Goal: Information Seeking & Learning: Check status

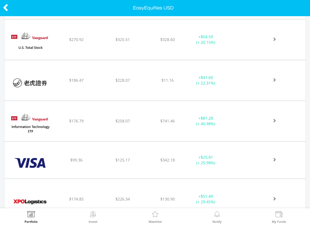
scroll to position [1957, 0]
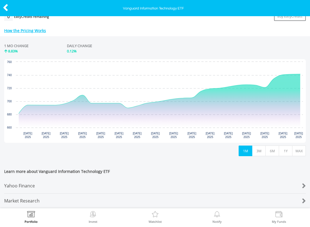
scroll to position [243, 0]
click at [286, 147] on button "1Y" at bounding box center [286, 150] width 14 height 11
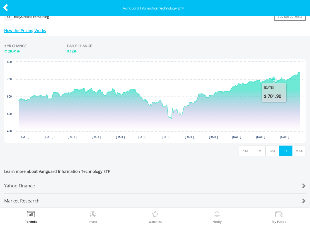
click at [274, 146] on button "6M" at bounding box center [272, 150] width 14 height 11
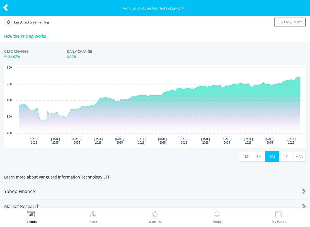
scroll to position [234, 0]
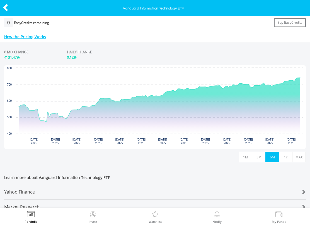
click at [261, 156] on button "3M" at bounding box center [259, 157] width 14 height 11
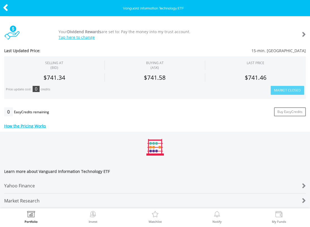
scroll to position [148, 0]
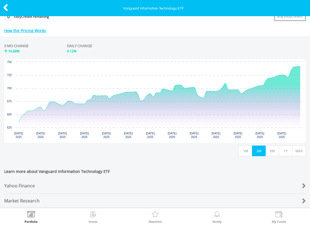
click at [246, 147] on button "1M" at bounding box center [246, 150] width 14 height 11
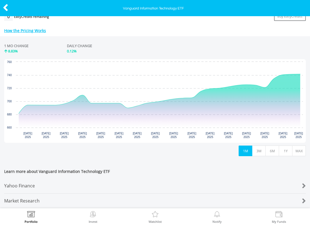
click at [288, 145] on button "1Y" at bounding box center [286, 150] width 14 height 11
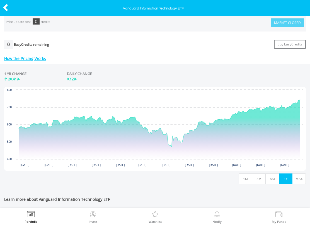
scroll to position [212, 0]
click at [300, 175] on button "MAX" at bounding box center [299, 179] width 14 height 11
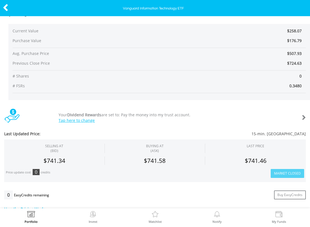
scroll to position [61, 0]
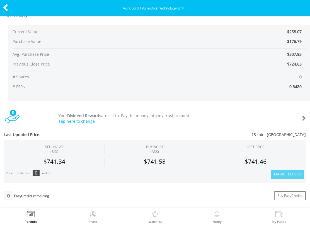
click at [8, 8] on icon at bounding box center [6, 7] width 6 height 11
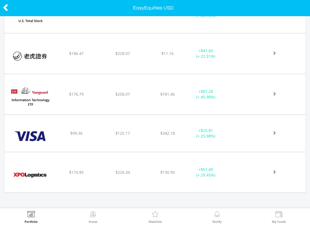
scroll to position [1987, 0]
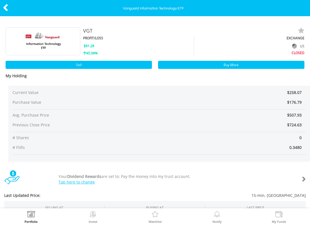
click at [6, 7] on icon at bounding box center [6, 7] width 6 height 11
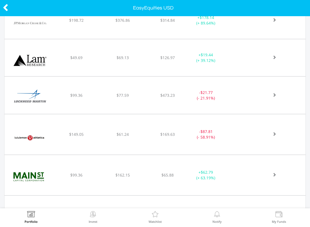
scroll to position [1160, 0]
